Goal: Information Seeking & Learning: Find specific fact

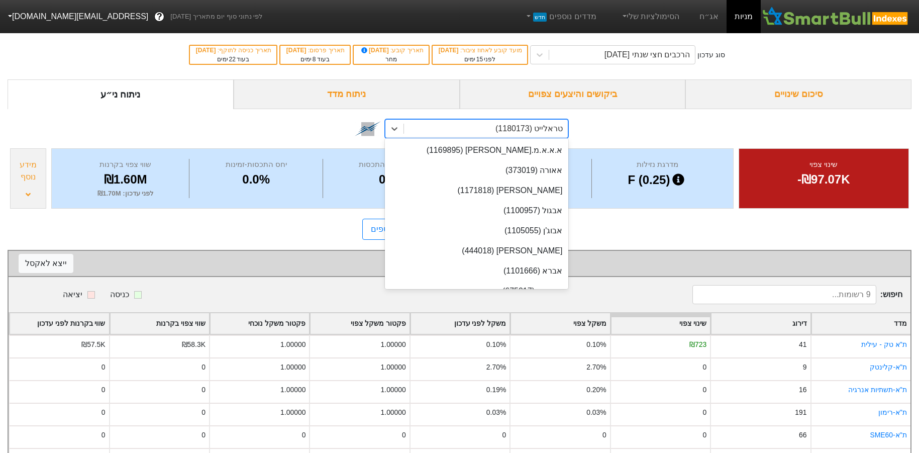
click at [541, 130] on div "טראלייט (1180173)" at bounding box center [528, 129] width 67 height 12
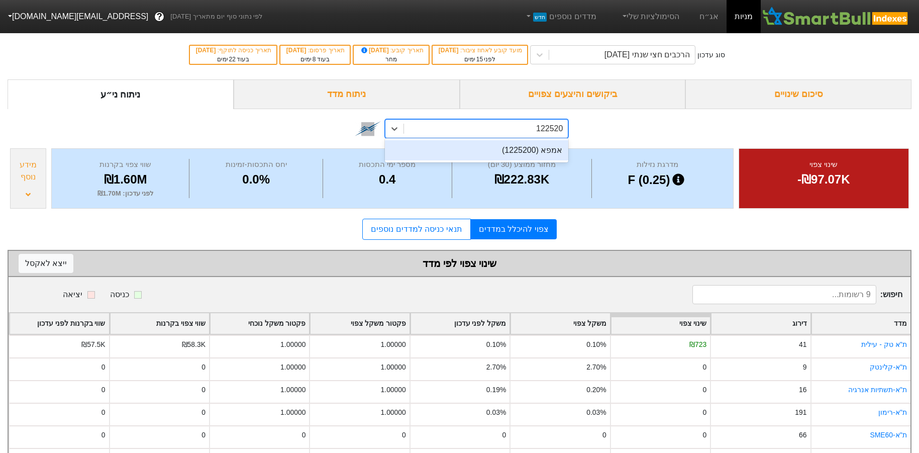
type input "1225200"
click at [554, 151] on div "אמפא (1225200)" at bounding box center [477, 150] width 184 height 20
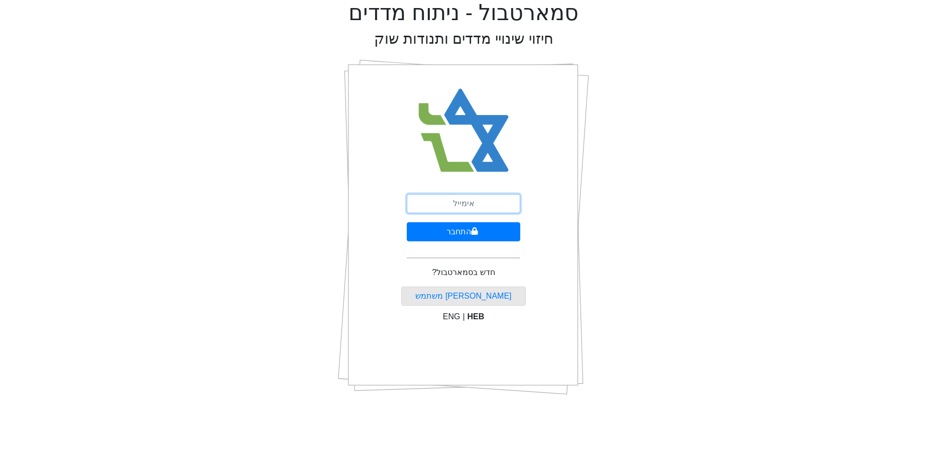
click at [474, 202] on input "email" at bounding box center [464, 203] width 114 height 19
type input "[EMAIL_ADDRESS][DOMAIN_NAME]"
click at [490, 230] on button "התחבר" at bounding box center [464, 231] width 114 height 19
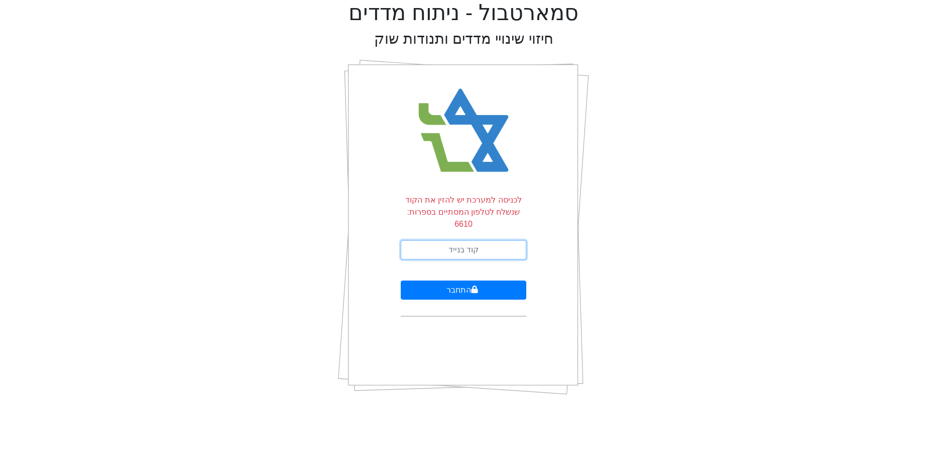
click at [483, 240] on input "text" at bounding box center [464, 249] width 126 height 19
type input "167390"
click at [442, 280] on button "התחבר" at bounding box center [464, 289] width 126 height 19
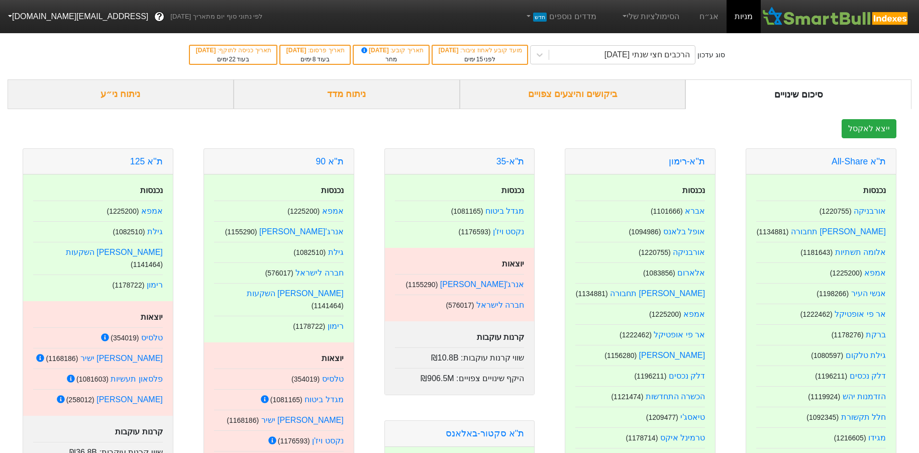
click at [105, 96] on div "ניתוח ני״ע" at bounding box center [121, 94] width 226 height 30
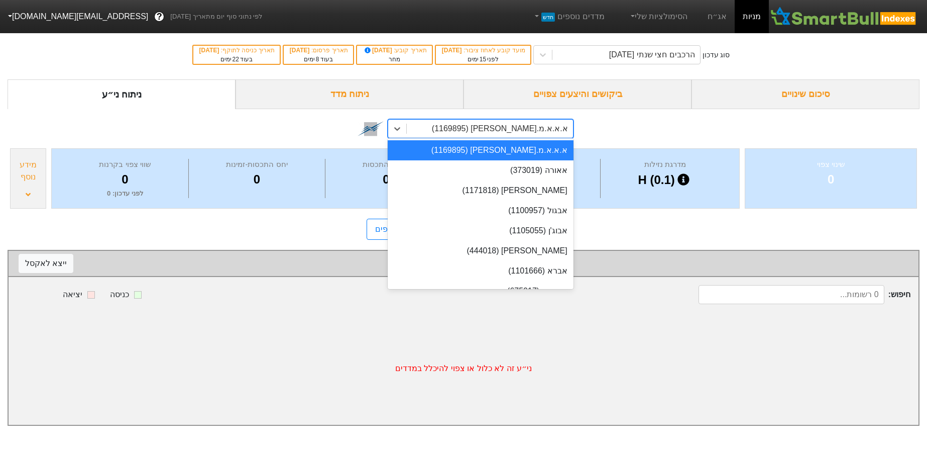
click at [485, 129] on div "א.א.א.מ.[PERSON_NAME] (1169895)" at bounding box center [490, 129] width 166 height 18
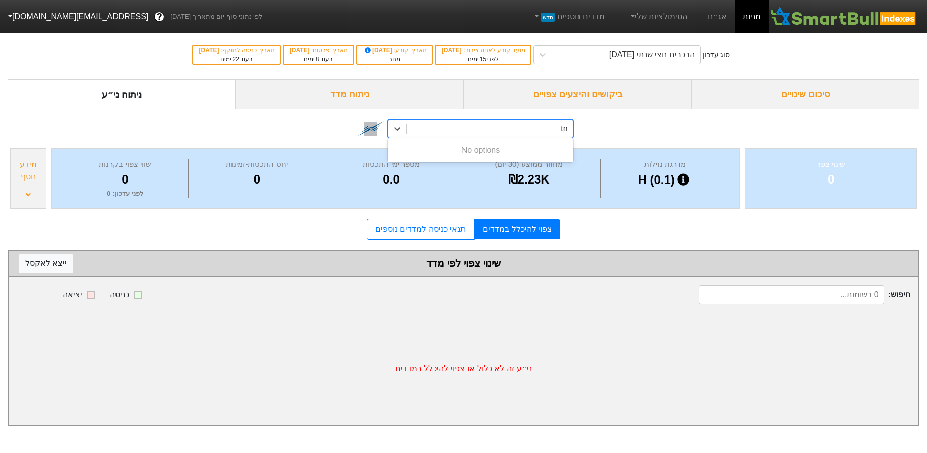
type input "t"
type input "אמפא"
click at [525, 148] on div "אמפא (1225200)" at bounding box center [480, 150] width 185 height 20
